Goal: Task Accomplishment & Management: Complete application form

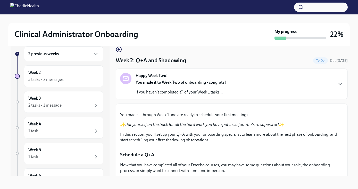
scroll to position [9, 0]
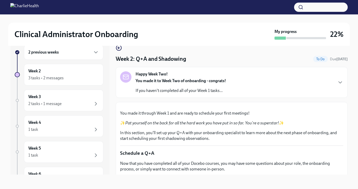
click at [354, 95] on div "Clinical Administrator Onboarding My progress 22% 2 previous weeks Week 2 3 tas…" at bounding box center [179, 97] width 358 height 184
click at [342, 85] on icon "button" at bounding box center [340, 82] width 6 height 6
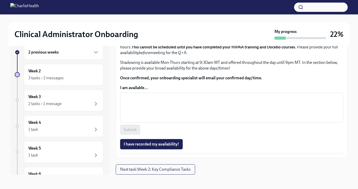
scroll to position [539, 0]
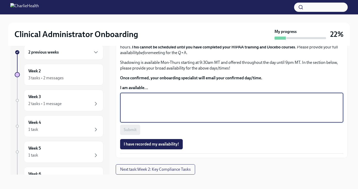
click at [279, 120] on textarea "I am available..." at bounding box center [231, 107] width 217 height 25
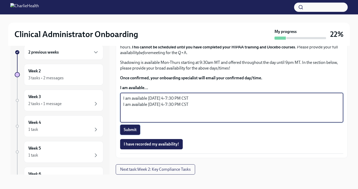
type textarea "I am available [DATE] 4-7:30 PM CST I am available [DATE] 4-7:30 PM CST"
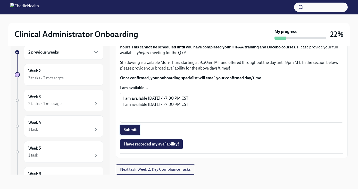
click at [132, 132] on span "Submit" at bounding box center [130, 129] width 13 height 5
click at [351, 89] on div "Clinical Administrator Onboarding My progress 22% 2 previous weeks Week 2 3 tas…" at bounding box center [179, 97] width 358 height 184
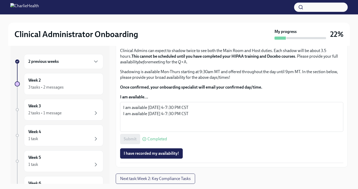
scroll to position [9, 0]
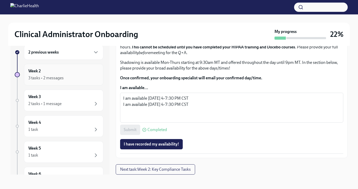
click at [44, 68] on div "Week 2 3 tasks • 2 messages" at bounding box center [63, 74] width 71 height 13
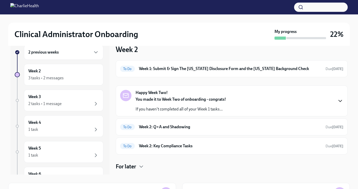
click at [340, 99] on icon "button" at bounding box center [340, 101] width 6 height 6
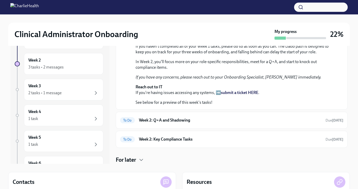
scroll to position [30, 0]
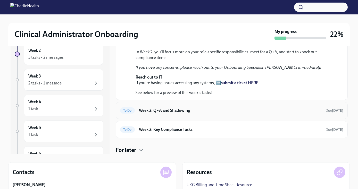
click at [302, 111] on h6 "Week 2: Q+A and Shadowing" at bounding box center [230, 111] width 182 height 6
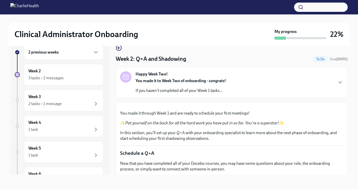
scroll to position [9, 0]
click at [332, 82] on div "Happy Week Two! You made it to Week Two of onboarding - congrats! If you haven'…" at bounding box center [231, 82] width 223 height 22
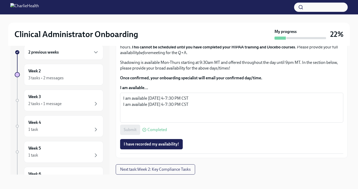
scroll to position [443, 0]
